Goal: Information Seeking & Learning: Learn about a topic

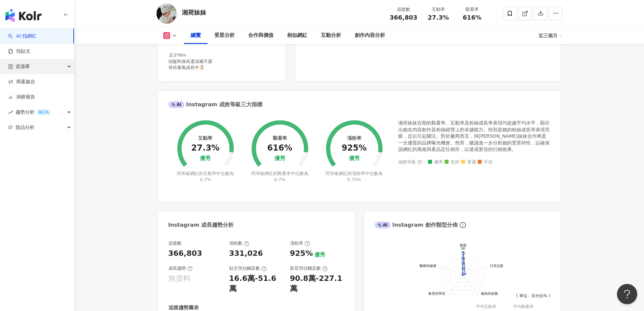
scroll to position [182, 0]
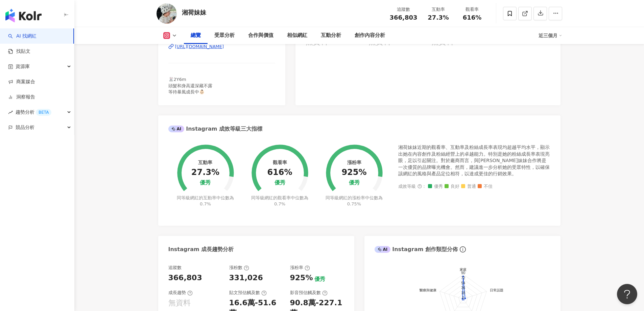
click at [37, 37] on link "AI 找網紅" at bounding box center [22, 36] width 28 height 7
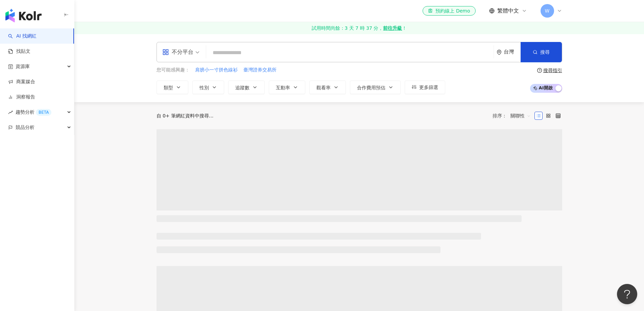
click at [246, 54] on input "search" at bounding box center [350, 52] width 282 height 13
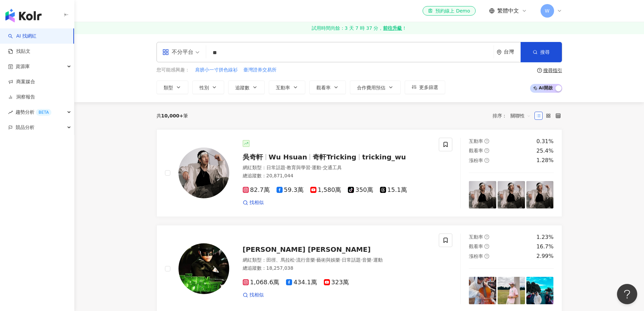
type input "*"
type input "***"
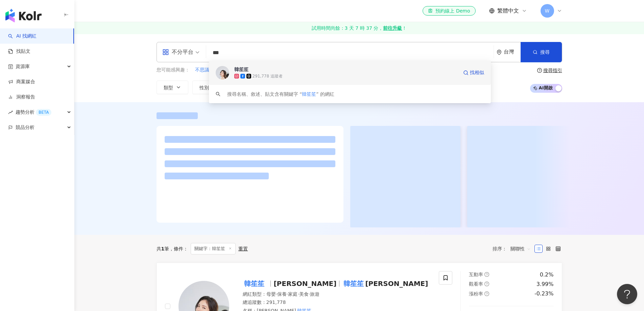
click at [265, 61] on div "韓笙笙 291,778 追蹤者 找相似" at bounding box center [350, 73] width 282 height 24
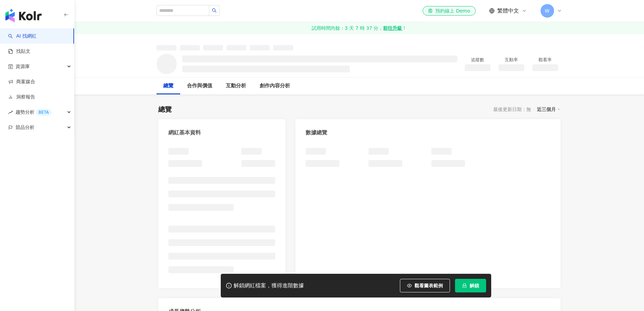
click at [469, 281] on button "解鎖" at bounding box center [470, 286] width 31 height 14
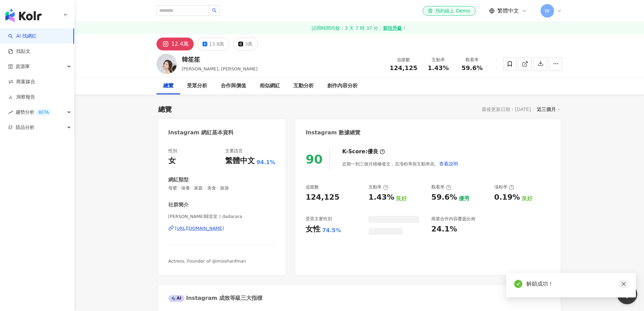
click at [625, 284] on icon "close" at bounding box center [624, 283] width 5 height 5
click at [209, 13] on input "search" at bounding box center [183, 10] width 53 height 11
type input "***"
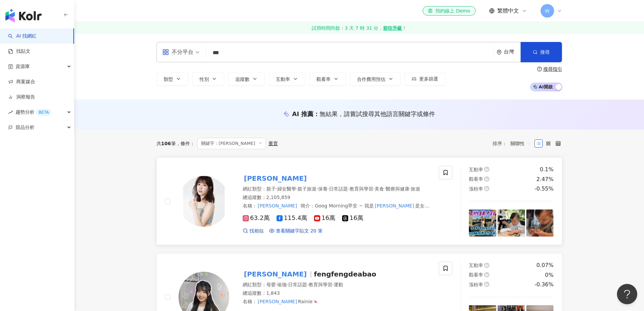
click at [263, 178] on mark "李佳穎" at bounding box center [276, 178] width 66 height 11
drag, startPoint x: 220, startPoint y: 48, endPoint x: 201, endPoint y: 46, distance: 19.4
click at [200, 46] on div "不分平台 *** 台灣 搜尋 39924c4c-28f6-44a0-8e24-7c69e6ecff81 李佳穎 2,105,859 追蹤者 李佳穎 1,318…" at bounding box center [360, 52] width 406 height 20
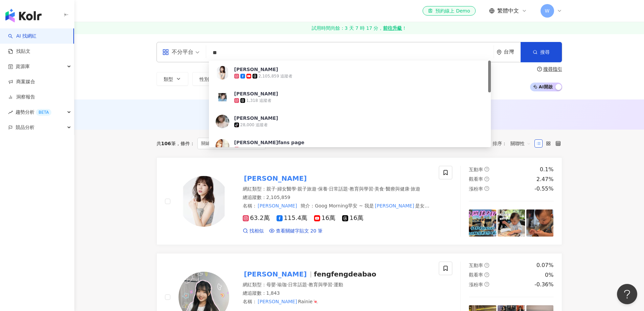
type input "**"
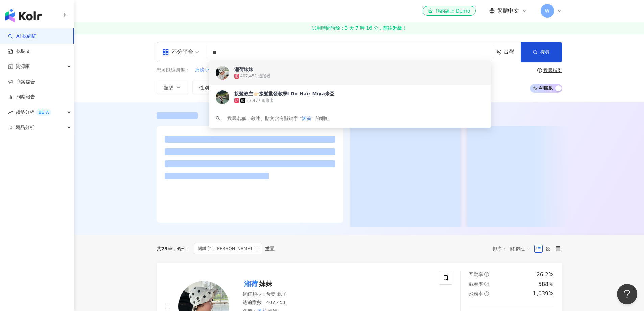
click at [276, 70] on span "湘荷妹妹" at bounding box center [346, 69] width 224 height 7
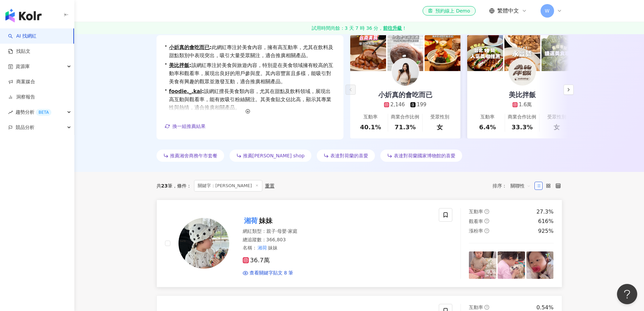
click at [328, 239] on div "總追蹤數 ： 366,803" at bounding box center [337, 239] width 188 height 7
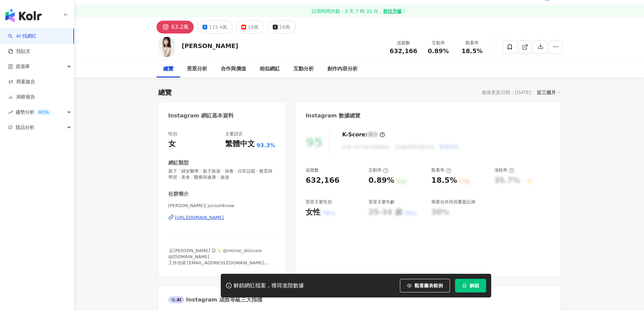
scroll to position [23, 0]
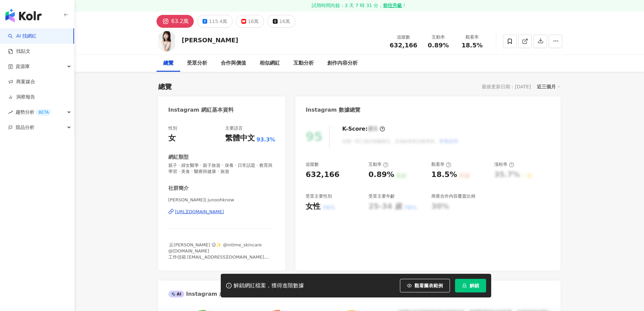
click at [475, 284] on span "解鎖" at bounding box center [474, 285] width 9 height 5
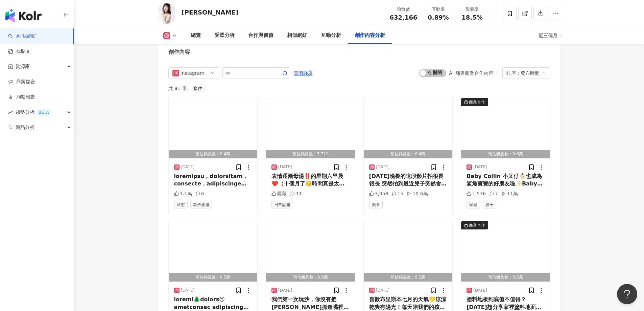
scroll to position [2142, 0]
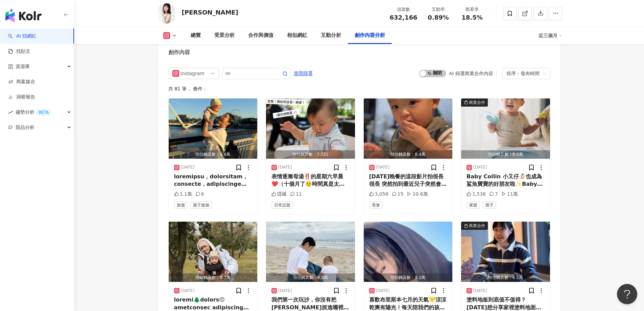
click at [34, 27] on div "button" at bounding box center [37, 14] width 74 height 28
click at [173, 14] on img at bounding box center [167, 13] width 20 height 20
click at [162, 17] on img at bounding box center [167, 13] width 20 height 20
click at [198, 32] on div "總覽" at bounding box center [196, 35] width 10 height 8
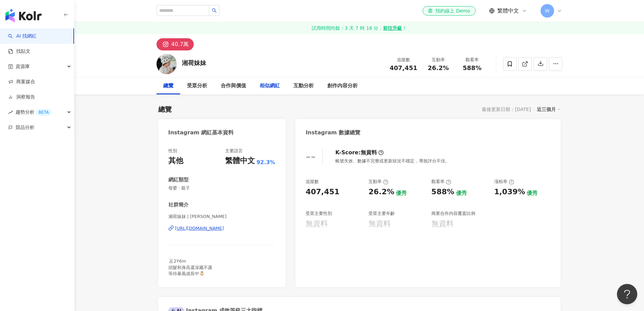
click at [262, 86] on div "相似網紅" at bounding box center [270, 86] width 20 height 8
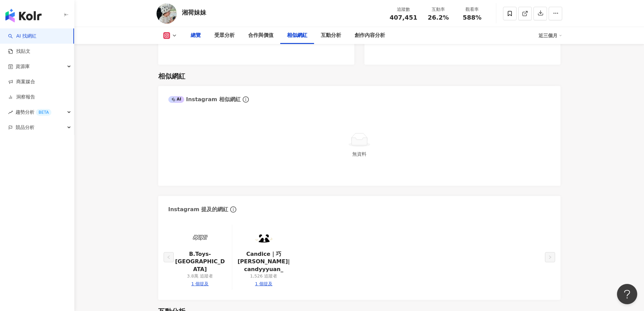
click at [199, 38] on div "總覽" at bounding box center [196, 35] width 10 height 8
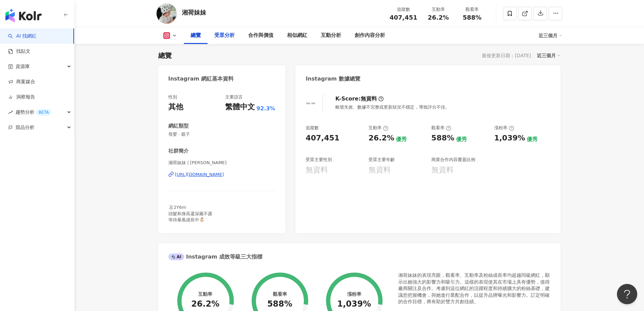
click at [217, 31] on div "受眾分析" at bounding box center [225, 35] width 34 height 17
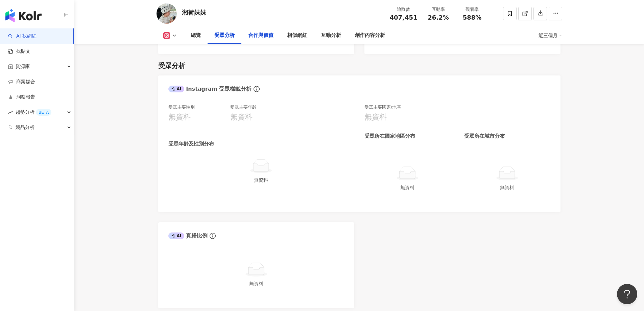
click at [274, 34] on div "合作與價值" at bounding box center [260, 35] width 39 height 17
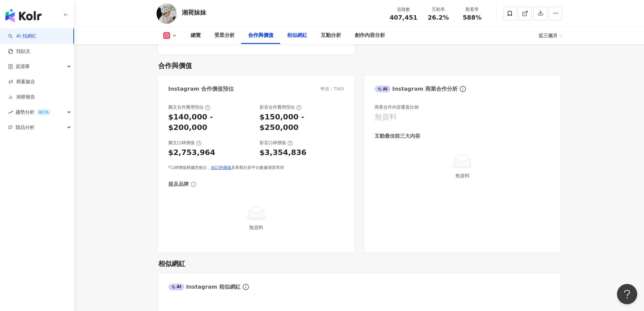
click at [300, 38] on div "相似網紅" at bounding box center [297, 35] width 20 height 8
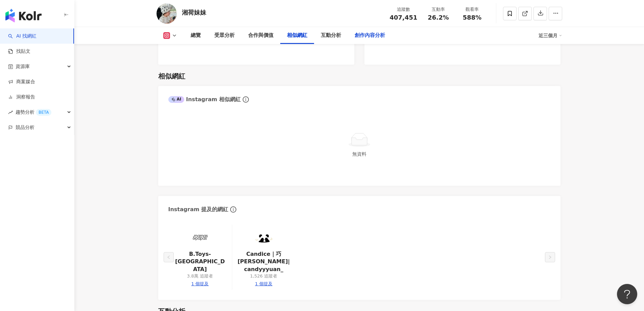
click at [351, 37] on div "創作內容分析" at bounding box center [370, 35] width 44 height 17
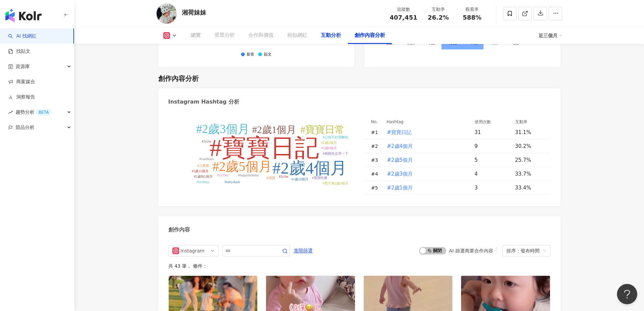
click at [326, 34] on div "互動分析" at bounding box center [331, 35] width 20 height 8
click at [329, 37] on div "互動分析" at bounding box center [331, 35] width 20 height 8
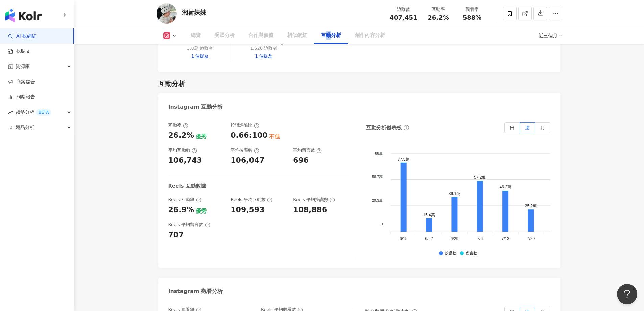
click at [173, 38] on icon at bounding box center [174, 35] width 5 height 5
click at [172, 36] on icon at bounding box center [174, 35] width 5 height 5
click at [163, 9] on img at bounding box center [167, 13] width 20 height 20
click at [32, 35] on link "AI 找網紅" at bounding box center [22, 36] width 28 height 7
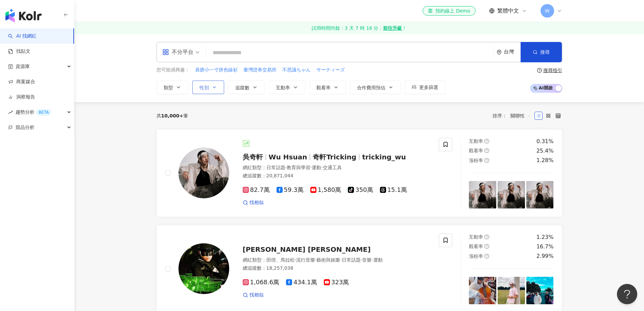
click at [211, 88] on button "性別" at bounding box center [208, 87] width 32 height 14
click at [181, 87] on icon "button" at bounding box center [178, 87] width 5 height 5
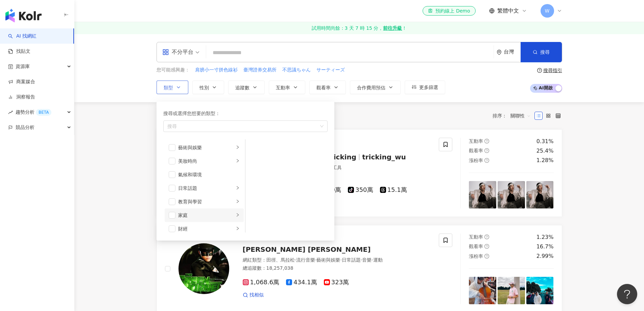
click at [213, 215] on div "家庭" at bounding box center [206, 214] width 56 height 7
click at [256, 146] on span "button" at bounding box center [254, 147] width 7 height 7
click at [254, 163] on span "button" at bounding box center [254, 161] width 7 height 7
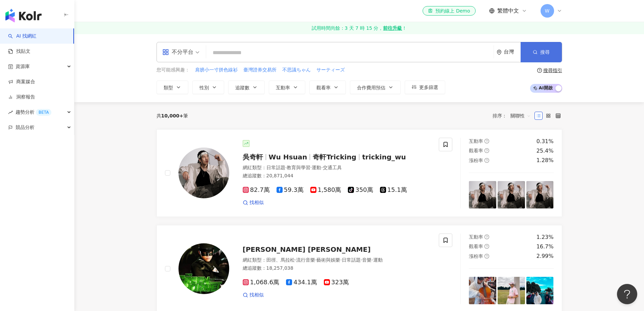
click at [540, 52] on span "搜尋" at bounding box center [544, 51] width 9 height 5
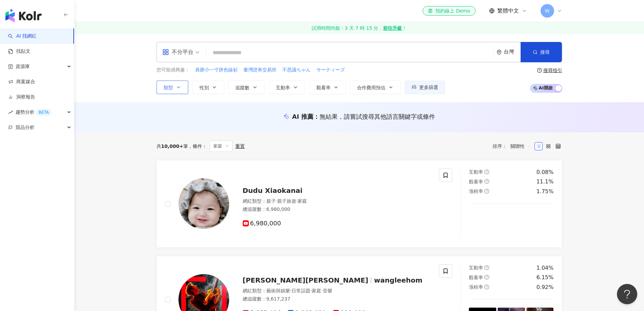
click at [182, 90] on button "類型" at bounding box center [173, 87] width 32 height 14
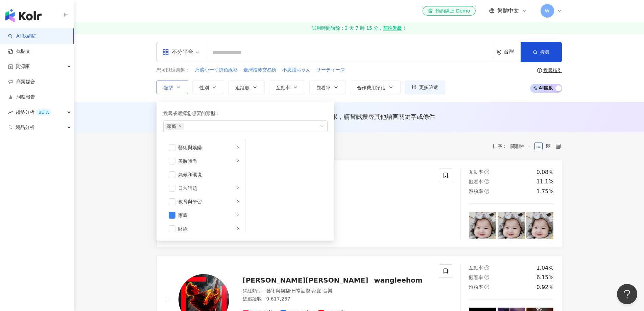
click at [182, 87] on button "類型 搜尋或選擇您想要的類型： 家庭 藝術與娛樂 美妝時尚 氣候和環境 日常話題 教育與學習 家庭 財經 美食 命理占卜 遊戲 法政社會 生活風格 影視娛樂 …" at bounding box center [173, 87] width 32 height 14
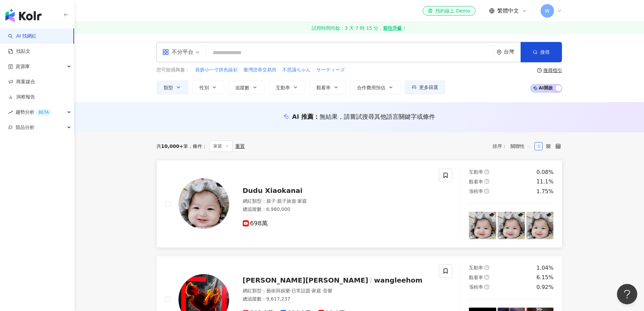
click at [208, 207] on img at bounding box center [204, 203] width 51 height 51
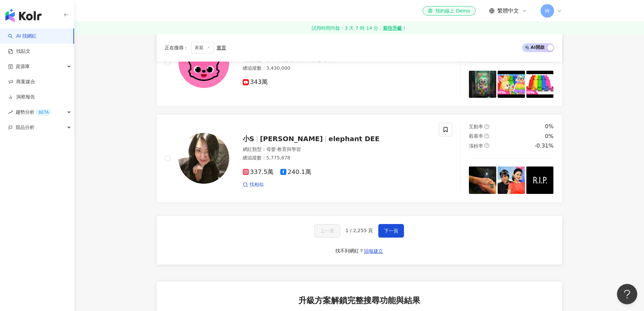
scroll to position [1130, 0]
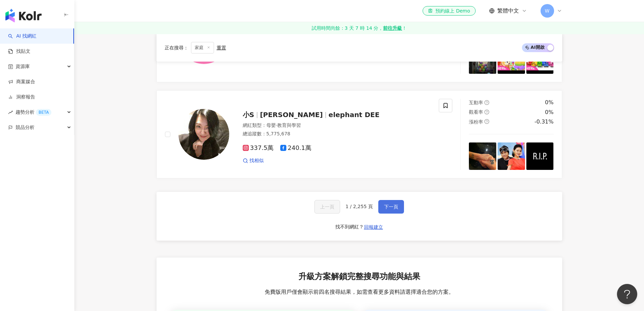
click at [395, 204] on span "下一頁" at bounding box center [391, 206] width 14 height 5
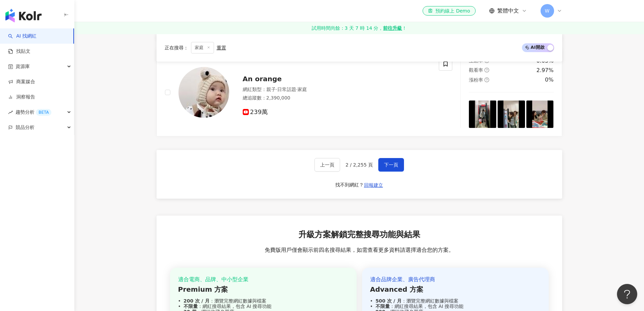
scroll to position [1127, 0]
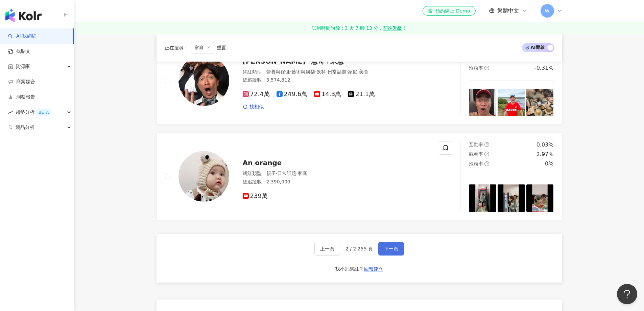
click at [393, 242] on button "下一頁" at bounding box center [391, 249] width 26 height 14
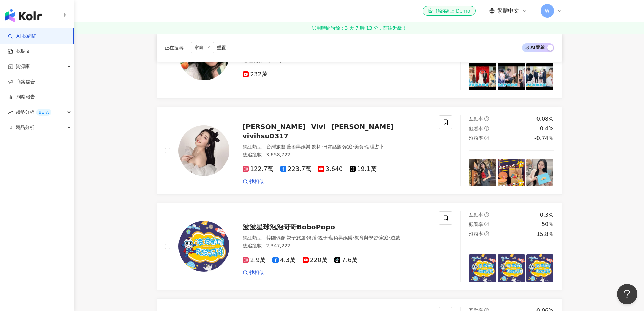
scroll to position [151, 0]
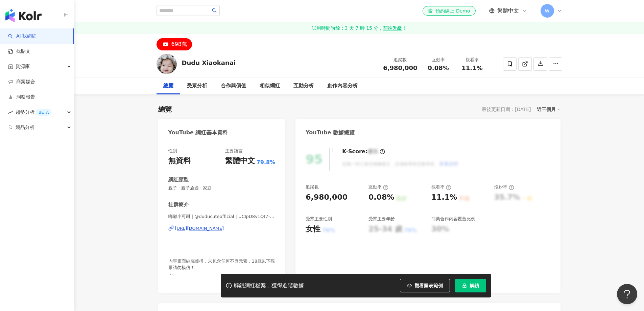
click at [223, 230] on div "https://www.youtube.com/channel/UCIpD8v1Qt7-DbSFUumF-ghg" at bounding box center [199, 228] width 49 height 6
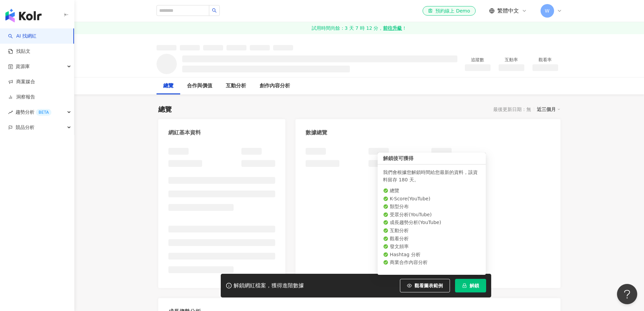
click at [469, 289] on button "解鎖" at bounding box center [470, 286] width 31 height 14
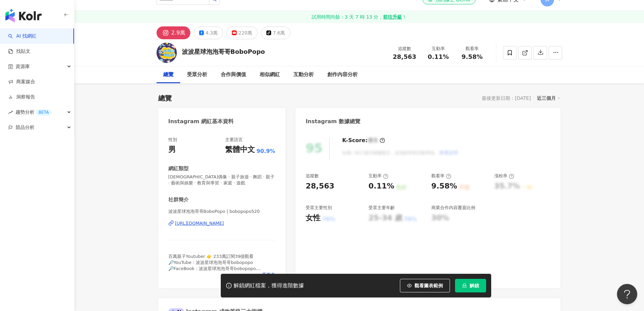
click at [224, 224] on div "https://www.instagram.com/bobopopo520/" at bounding box center [199, 223] width 49 height 6
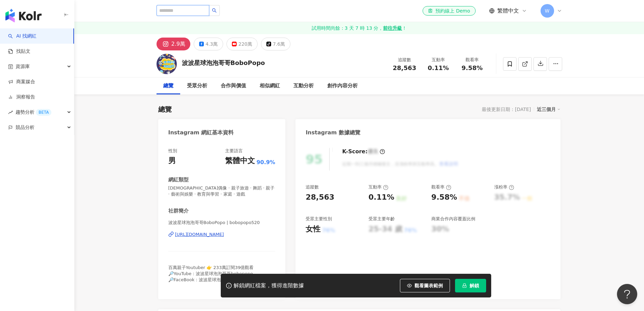
click at [171, 11] on input "search" at bounding box center [183, 10] width 53 height 11
type input "****"
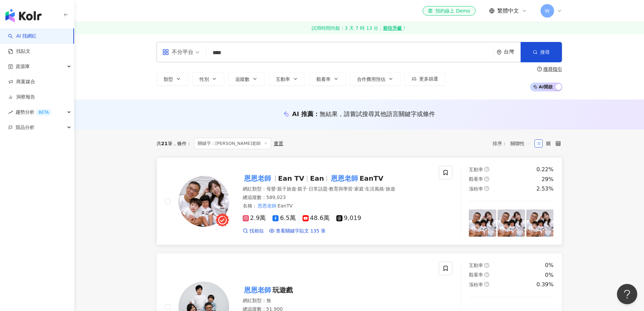
click at [330, 175] on mark "恩恩老師" at bounding box center [345, 178] width 30 height 11
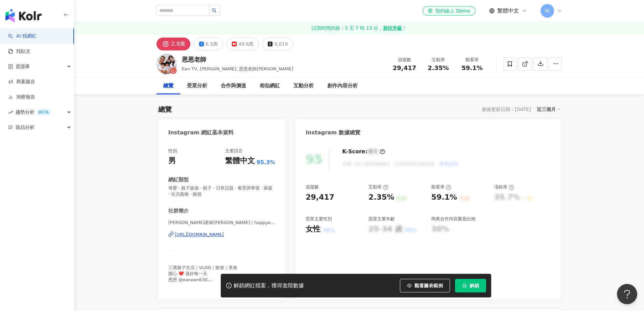
click at [480, 284] on button "解鎖" at bounding box center [470, 286] width 31 height 14
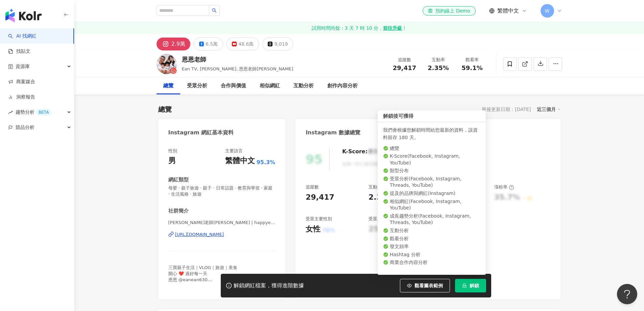
click at [472, 287] on span "解鎖" at bounding box center [474, 285] width 9 height 5
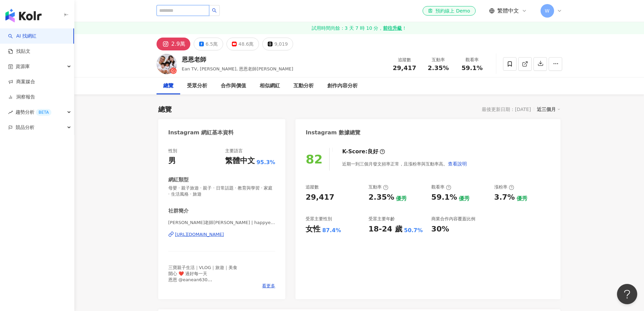
click at [200, 13] on input "search" at bounding box center [183, 10] width 53 height 11
type input "*"
type input "**"
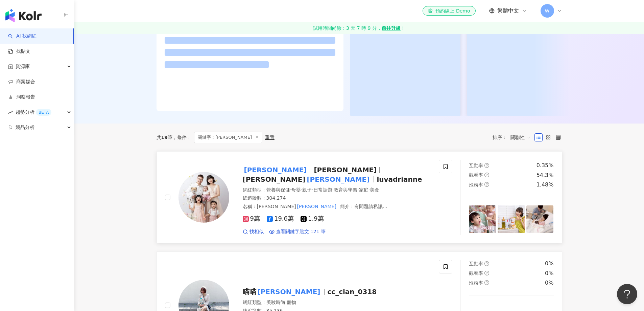
scroll to position [113, 0]
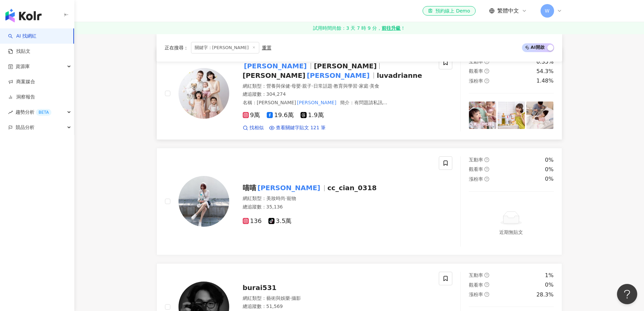
click at [206, 93] on img at bounding box center [204, 93] width 51 height 51
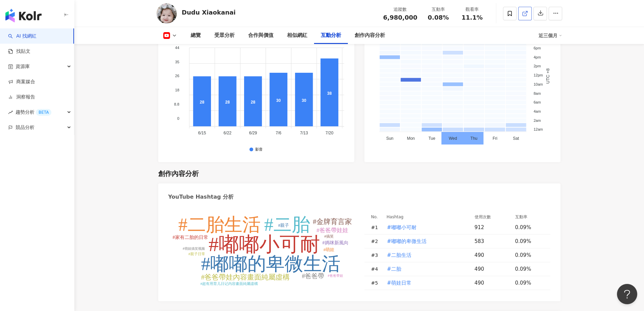
scroll to position [1561, 0]
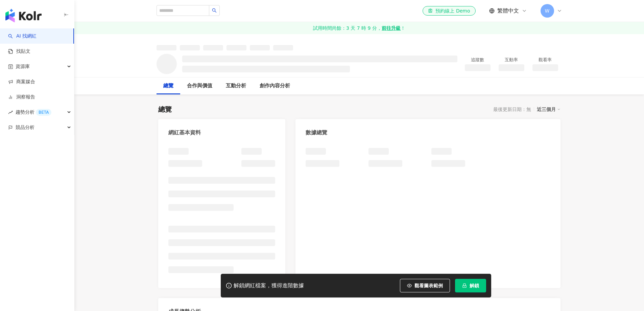
click at [471, 284] on span "解鎖" at bounding box center [474, 285] width 9 height 5
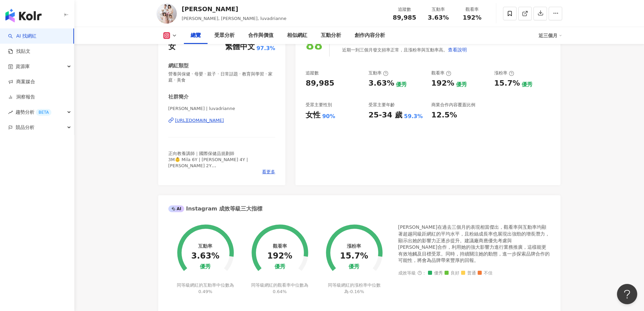
scroll to position [29, 0]
